Goal: Information Seeking & Learning: Understand process/instructions

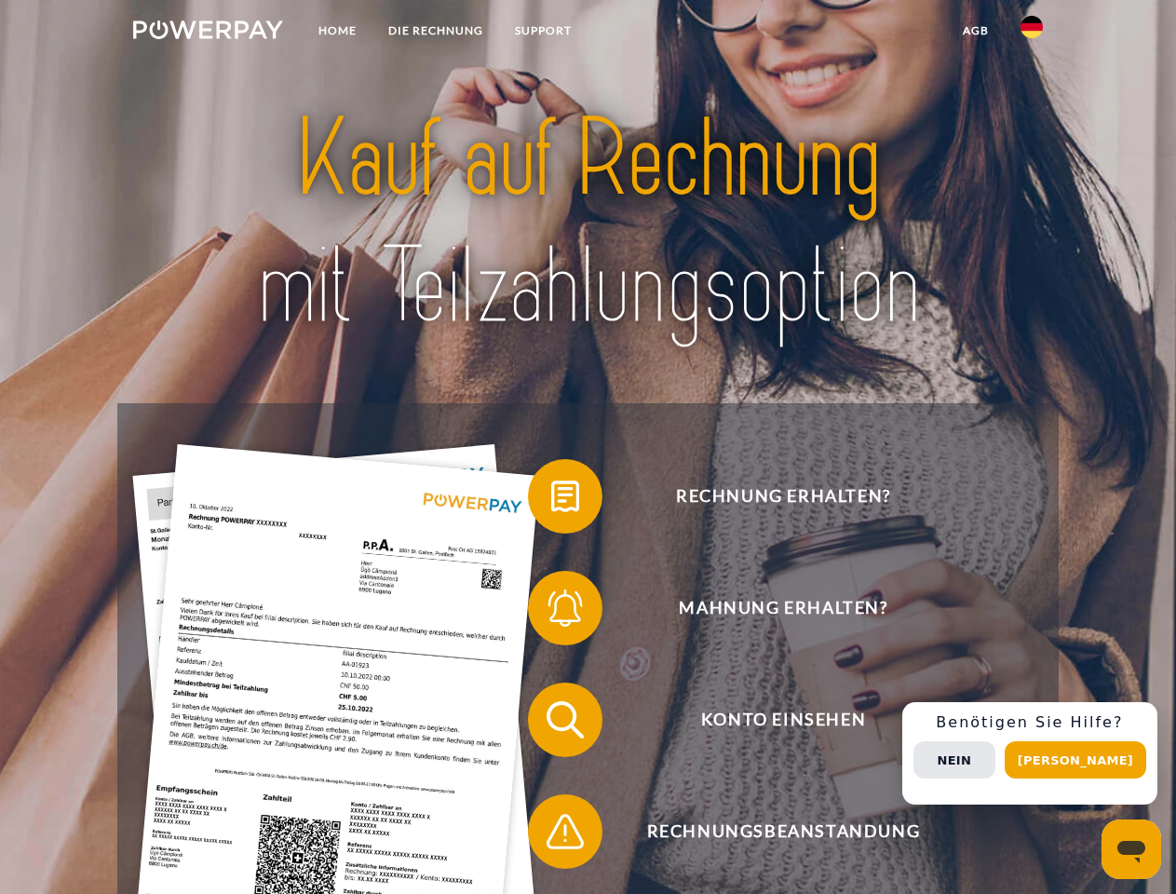
click at [208, 33] on img at bounding box center [208, 29] width 150 height 19
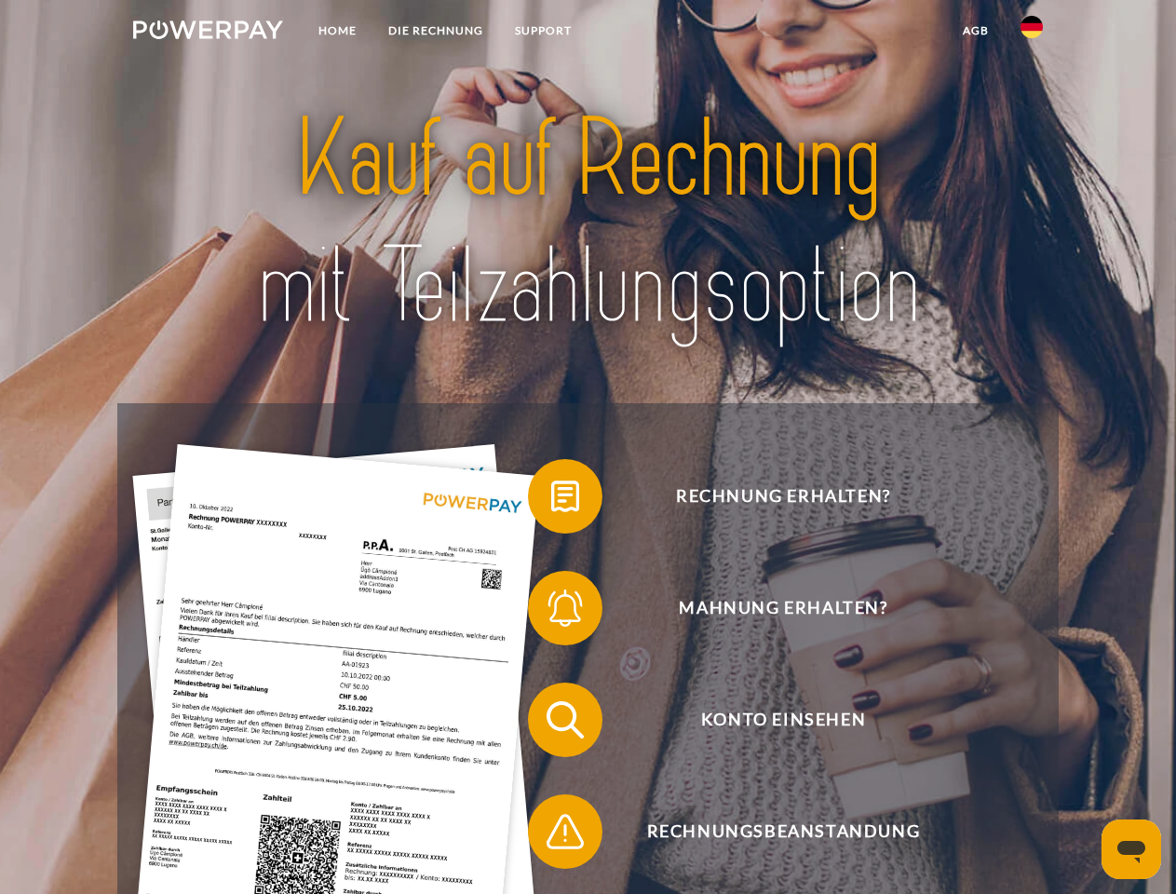
click at [1032, 33] on img at bounding box center [1031, 27] width 22 height 22
click at [975, 31] on link "agb" at bounding box center [976, 31] width 58 height 34
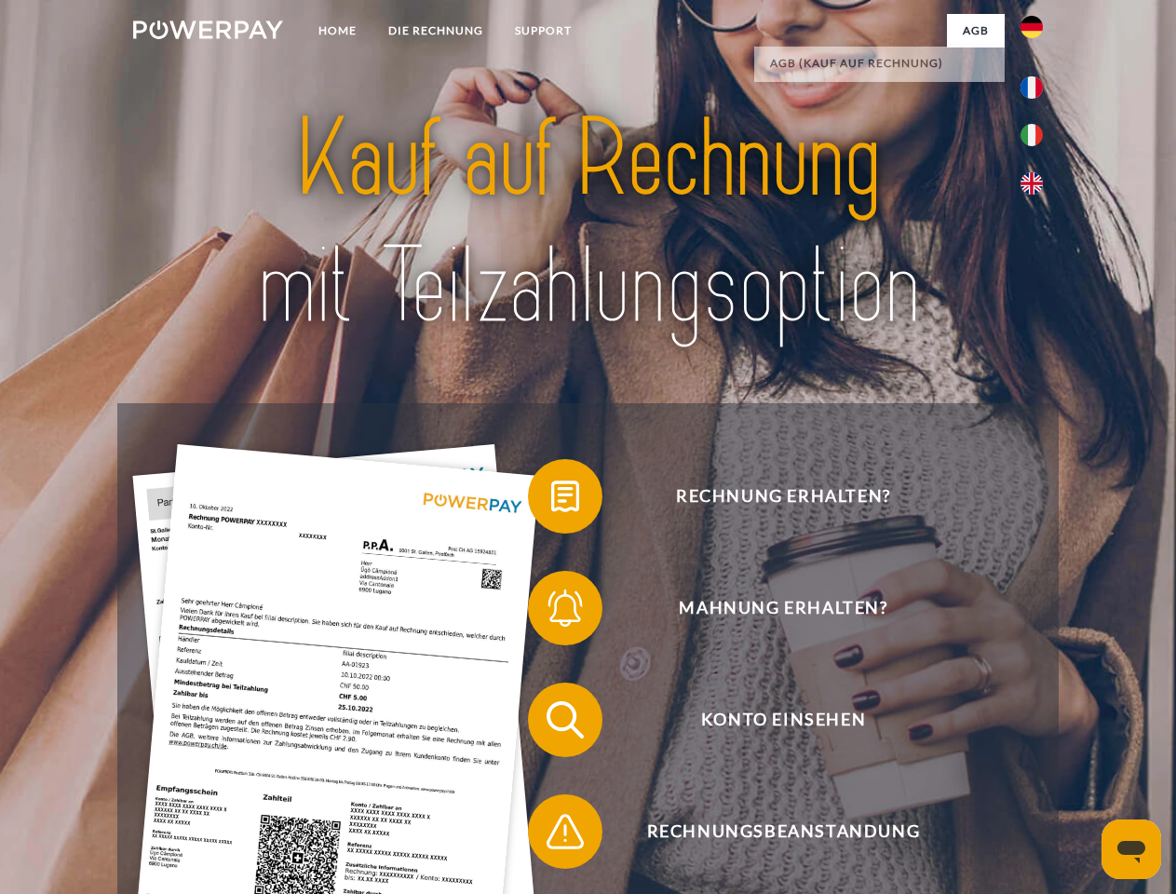
click at [551, 500] on span at bounding box center [537, 496] width 93 height 93
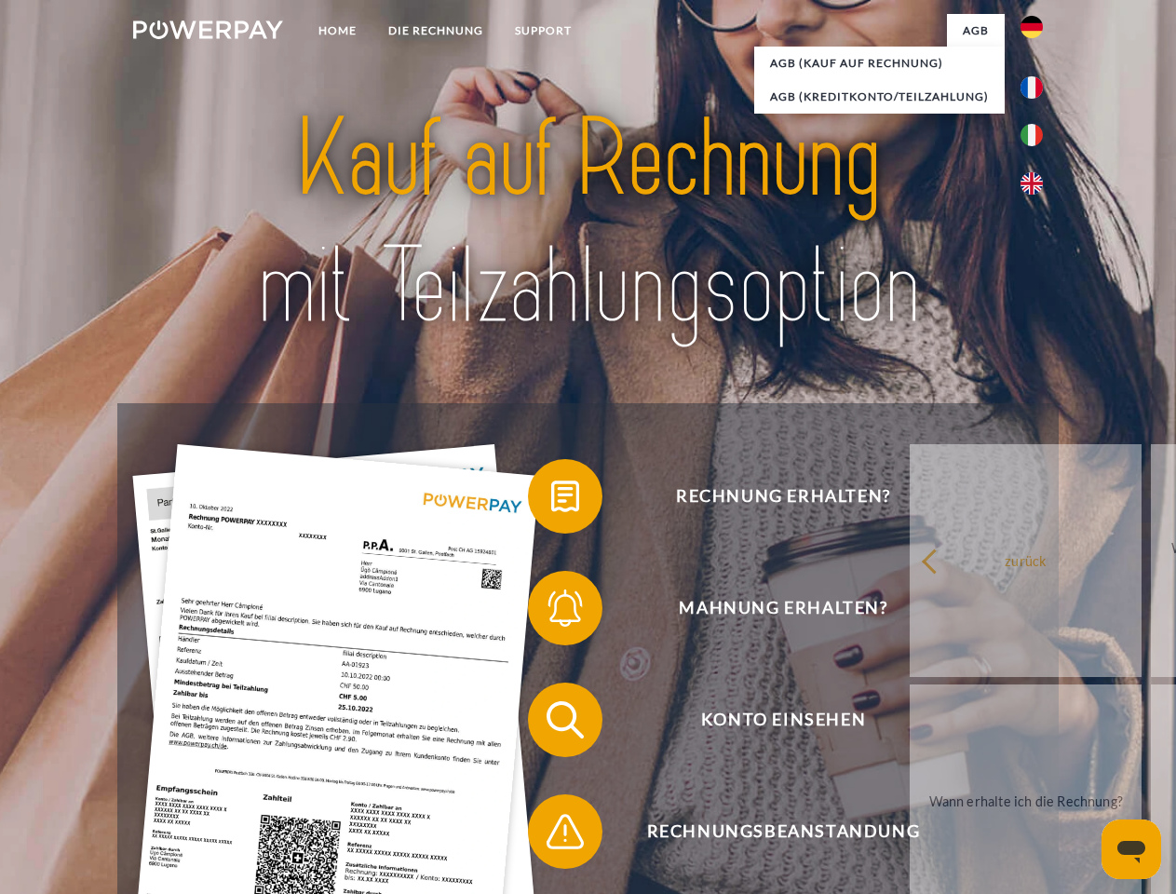
click at [551, 612] on span at bounding box center [537, 607] width 93 height 93
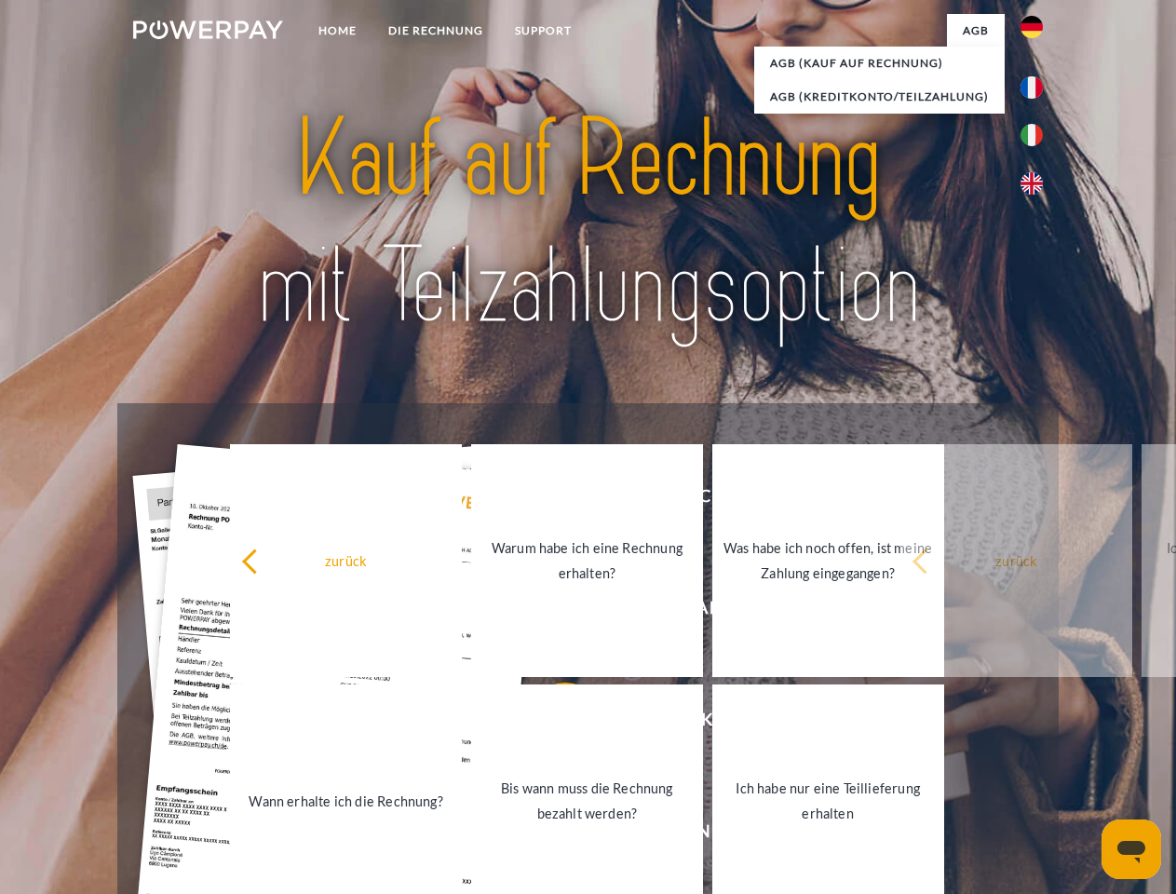
click at [551, 723] on link "Bis wann muss die Rechnung bezahlt werden?" at bounding box center [587, 800] width 232 height 233
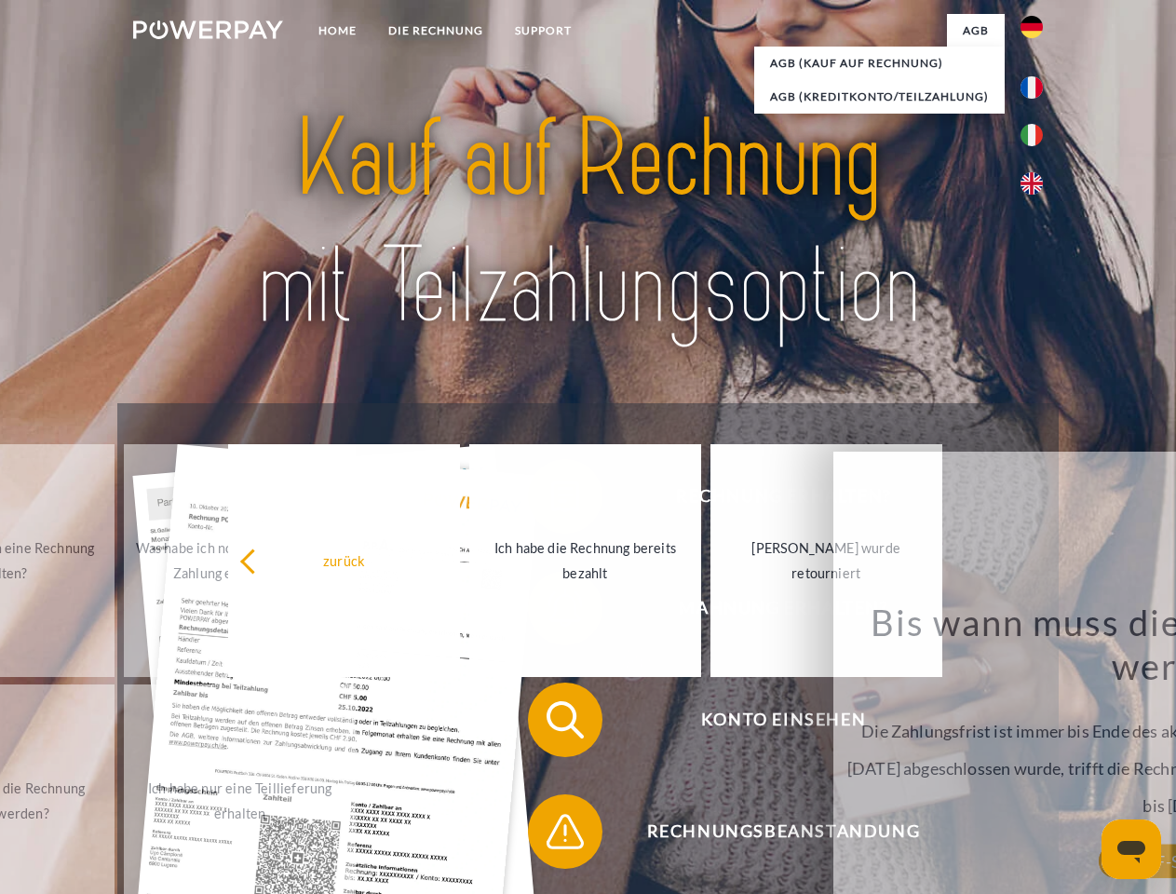
click at [551, 835] on span at bounding box center [537, 831] width 93 height 93
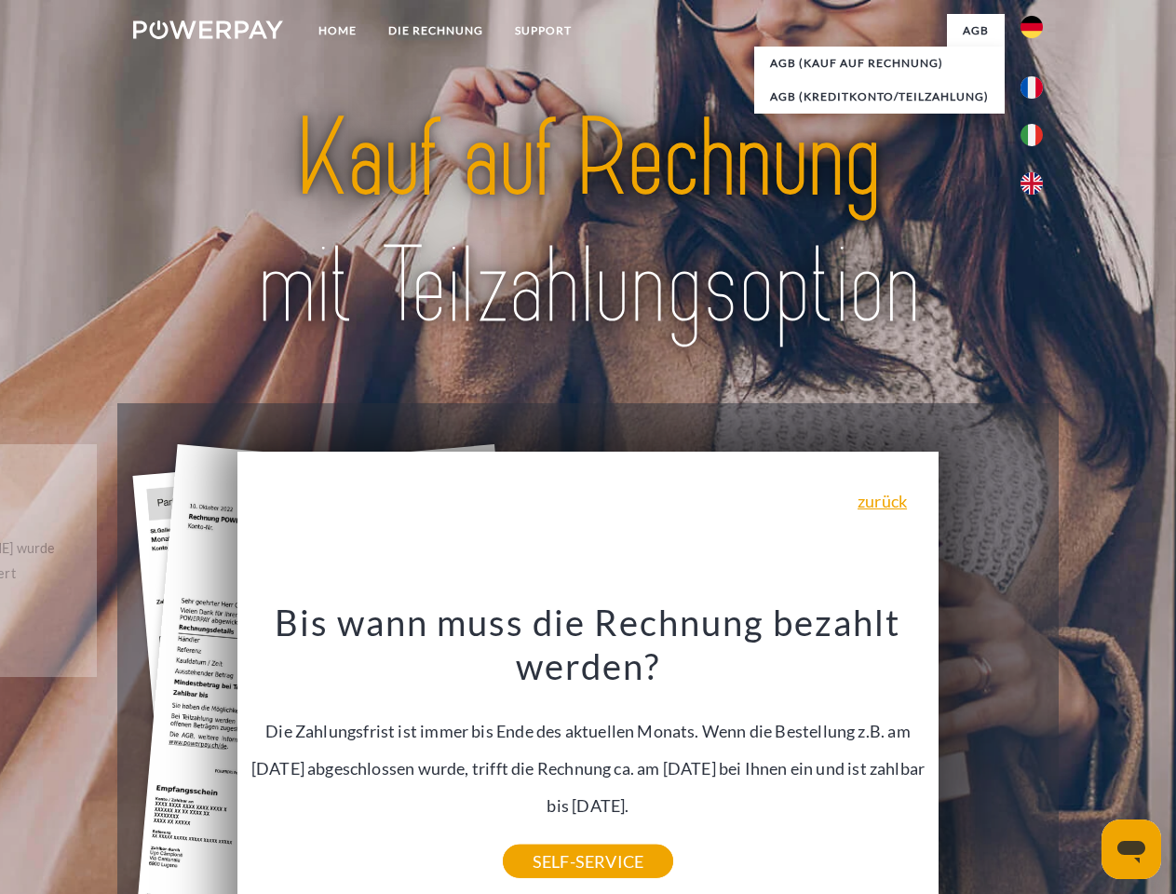
click at [1036, 753] on div "Rechnung erhalten? Mahnung erhalten? Konto einsehen" at bounding box center [587, 775] width 940 height 745
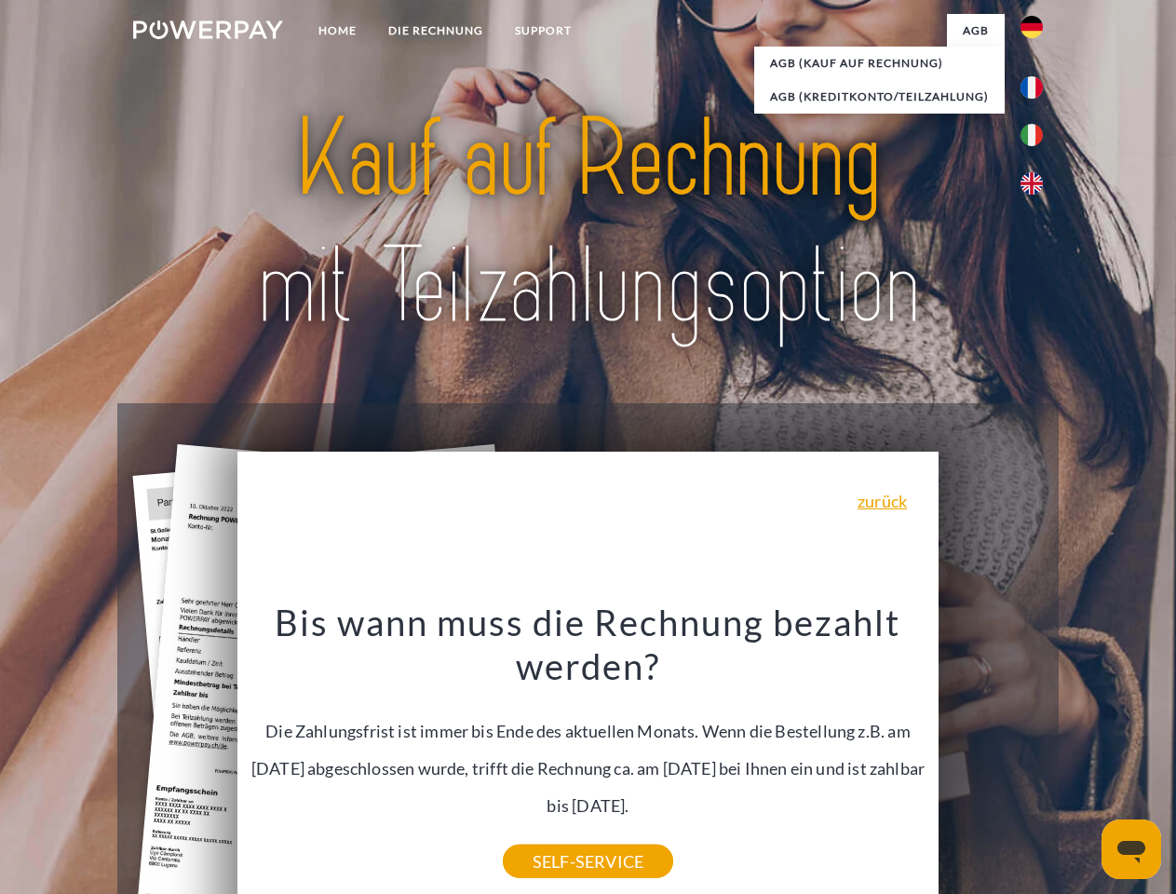
click at [991, 757] on span "Konto einsehen" at bounding box center [783, 719] width 456 height 74
click at [1082, 760] on header "Home DIE RECHNUNG SUPPORT" at bounding box center [588, 643] width 1176 height 1286
